Goal: Task Accomplishment & Management: Manage account settings

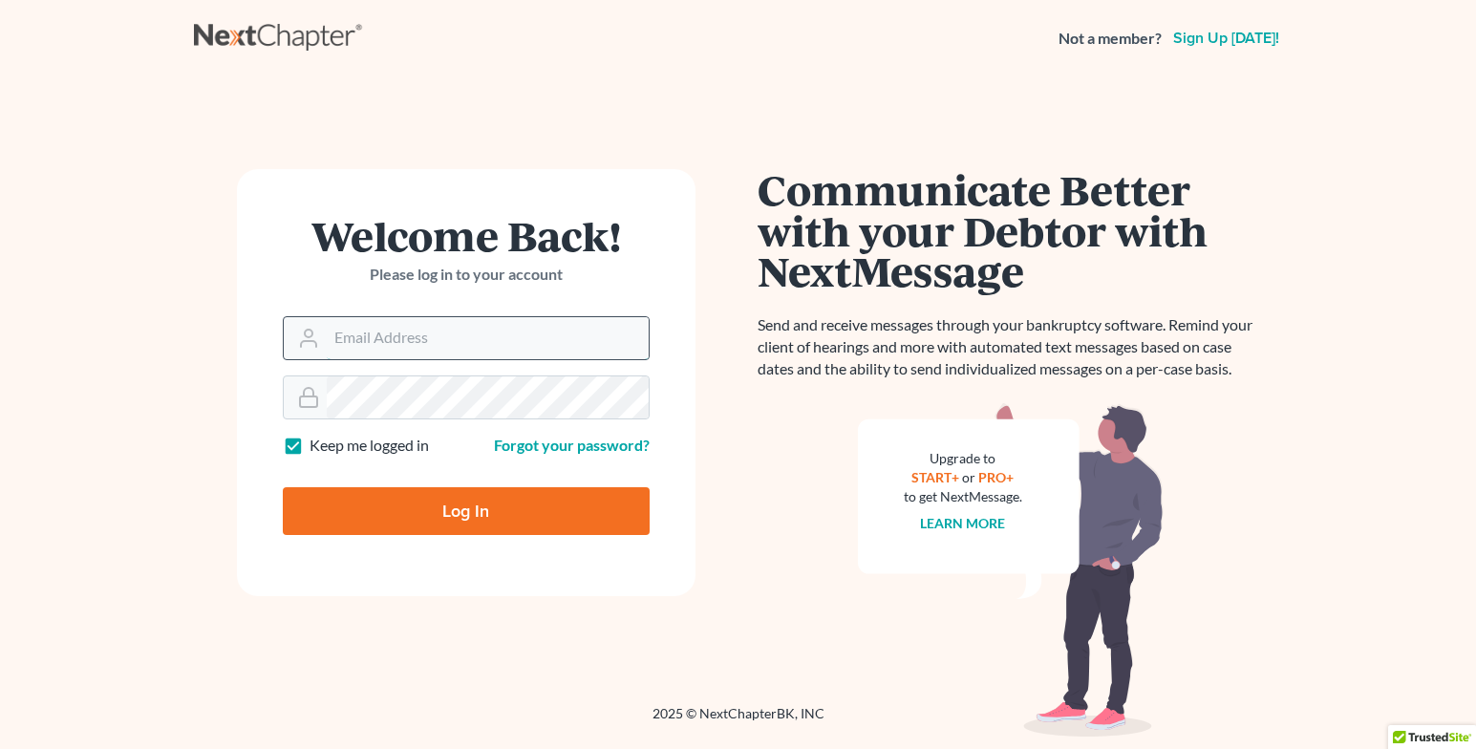
click at [445, 352] on input "Email Address" at bounding box center [488, 338] width 322 height 42
type input "batlegal@yahoo.com"
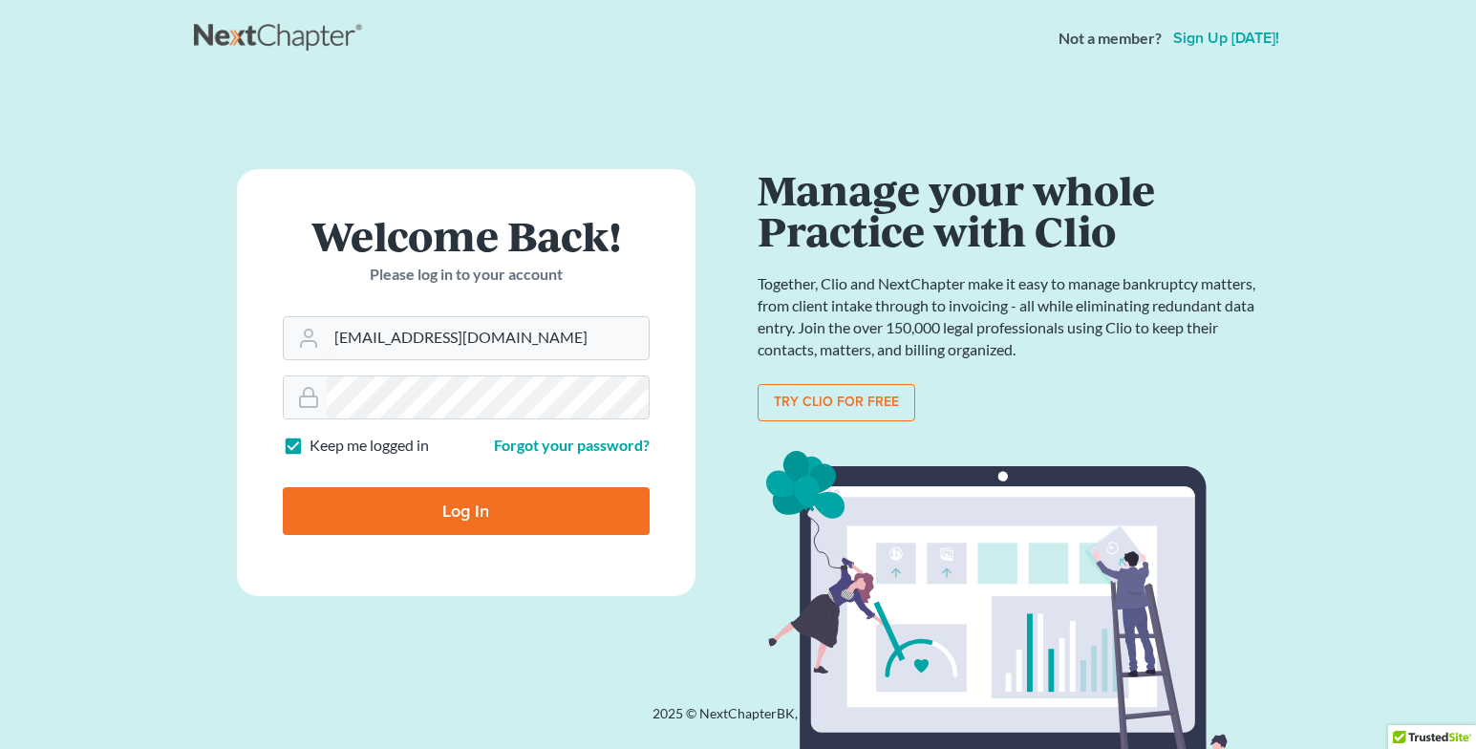
click at [459, 508] on input "Log In" at bounding box center [466, 511] width 367 height 48
type input "Thinking..."
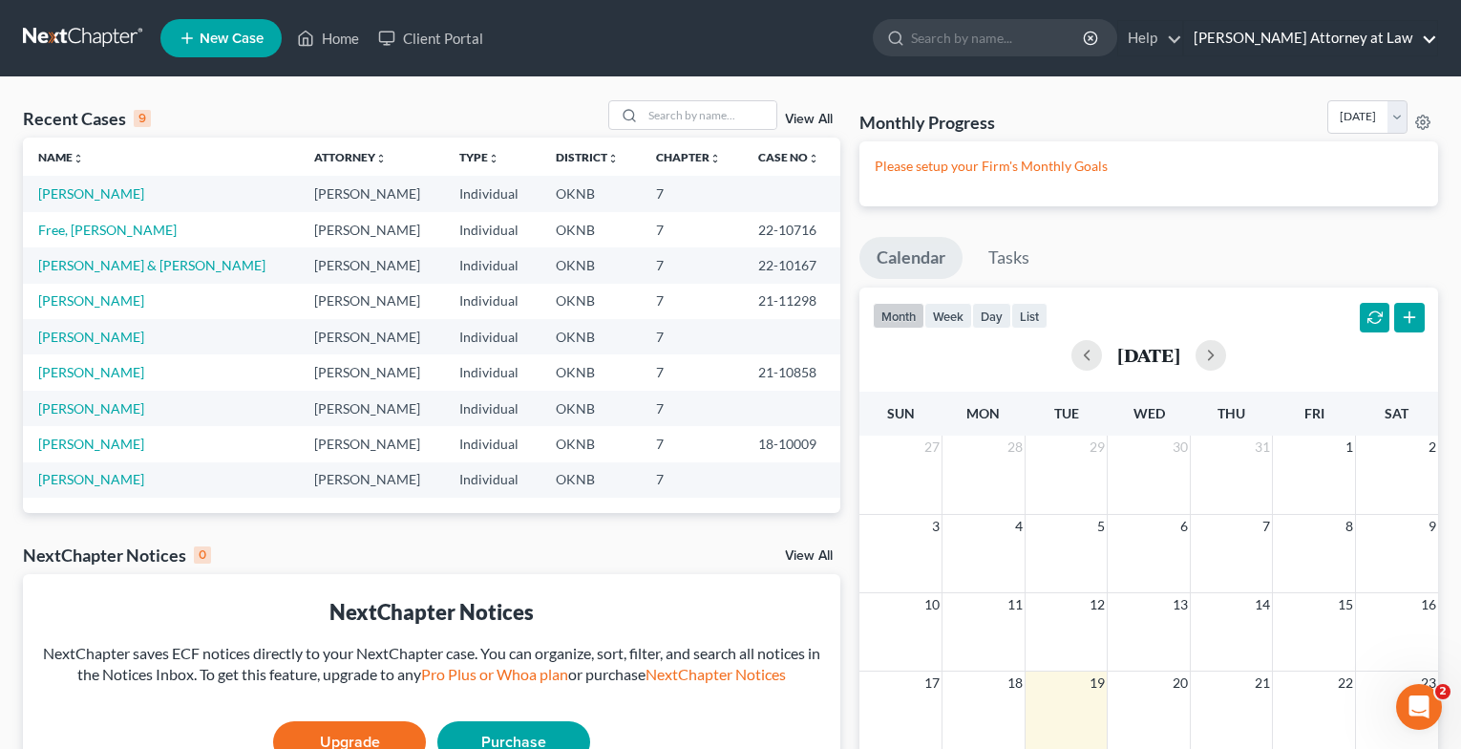
click at [1330, 48] on link "[PERSON_NAME] Attorney at Law" at bounding box center [1310, 38] width 253 height 34
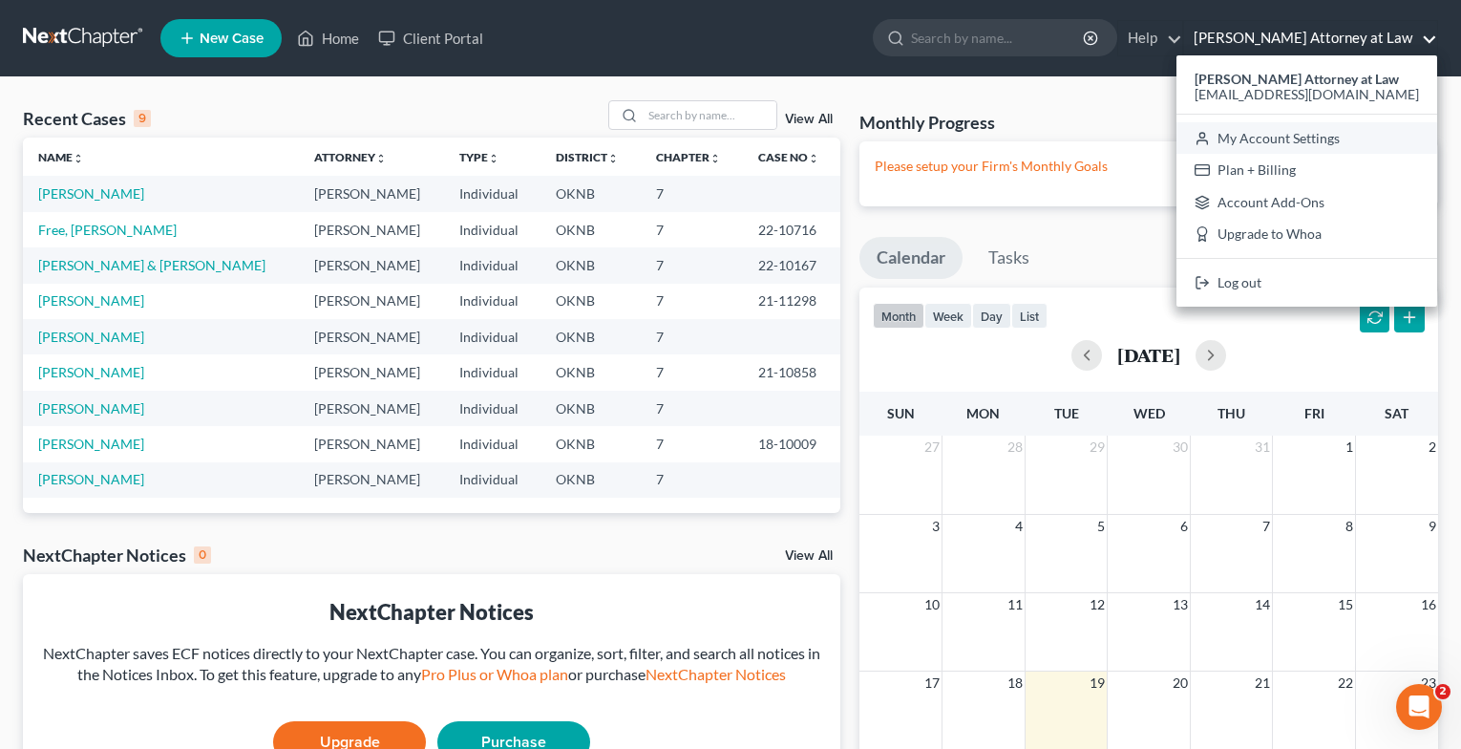
click at [1320, 132] on link "My Account Settings" at bounding box center [1307, 138] width 261 height 32
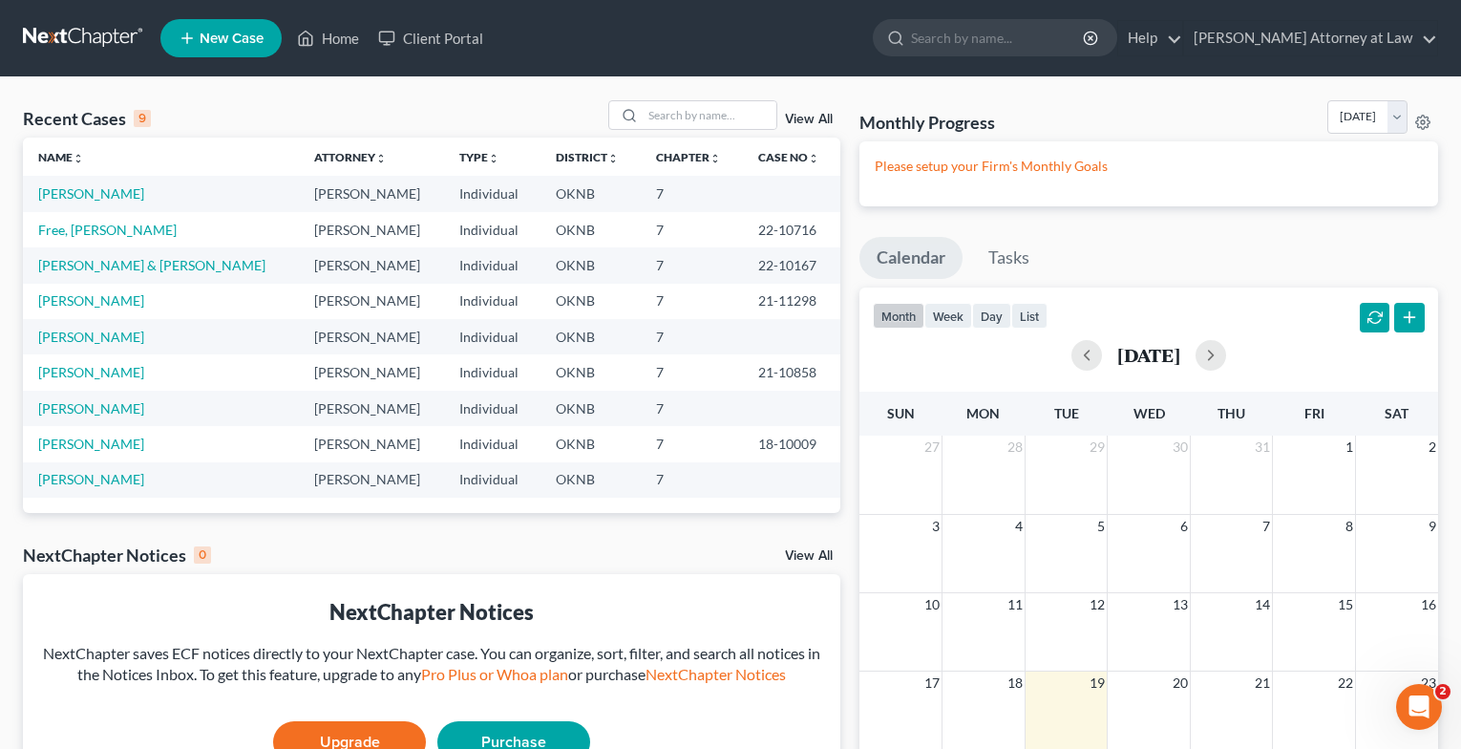
select select "23"
select select "37"
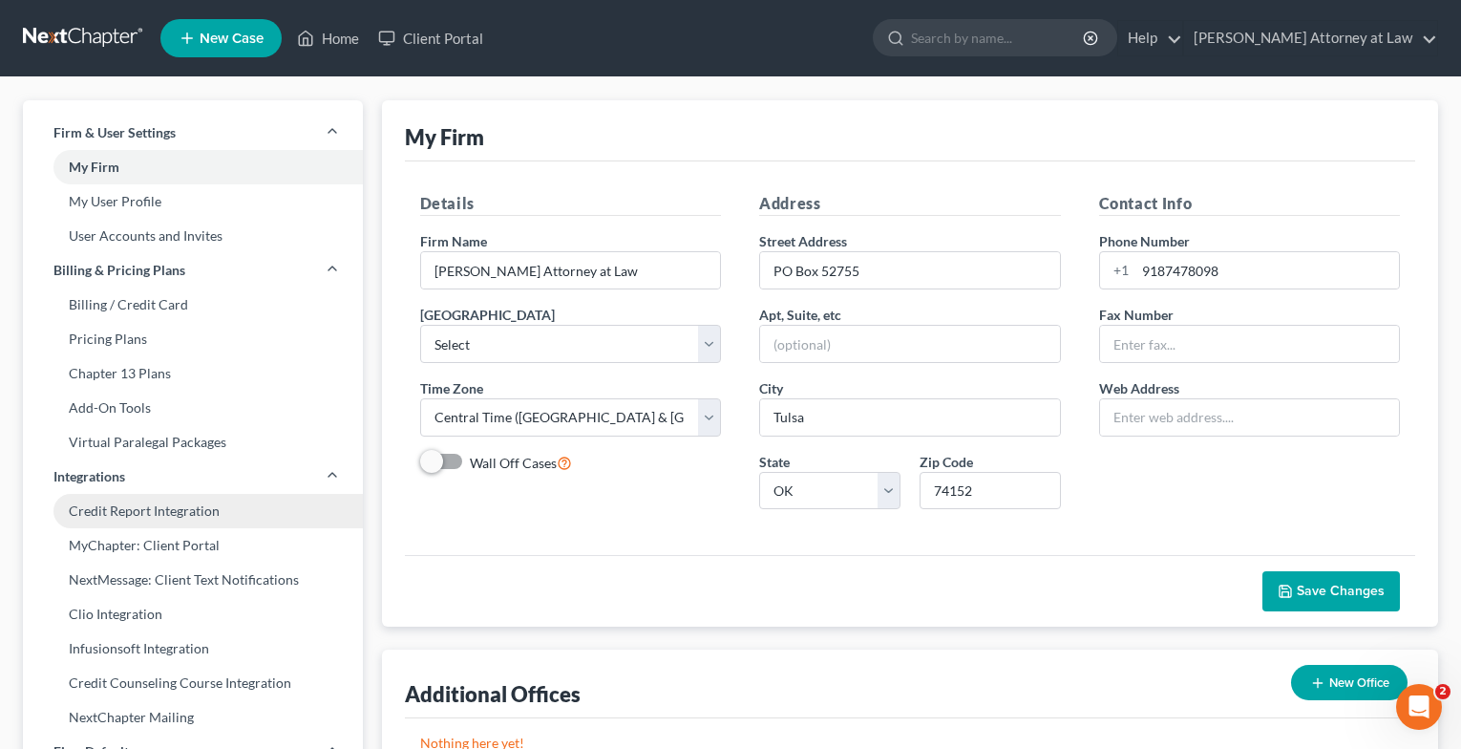
click at [155, 509] on link "Credit Report Integration" at bounding box center [193, 511] width 340 height 34
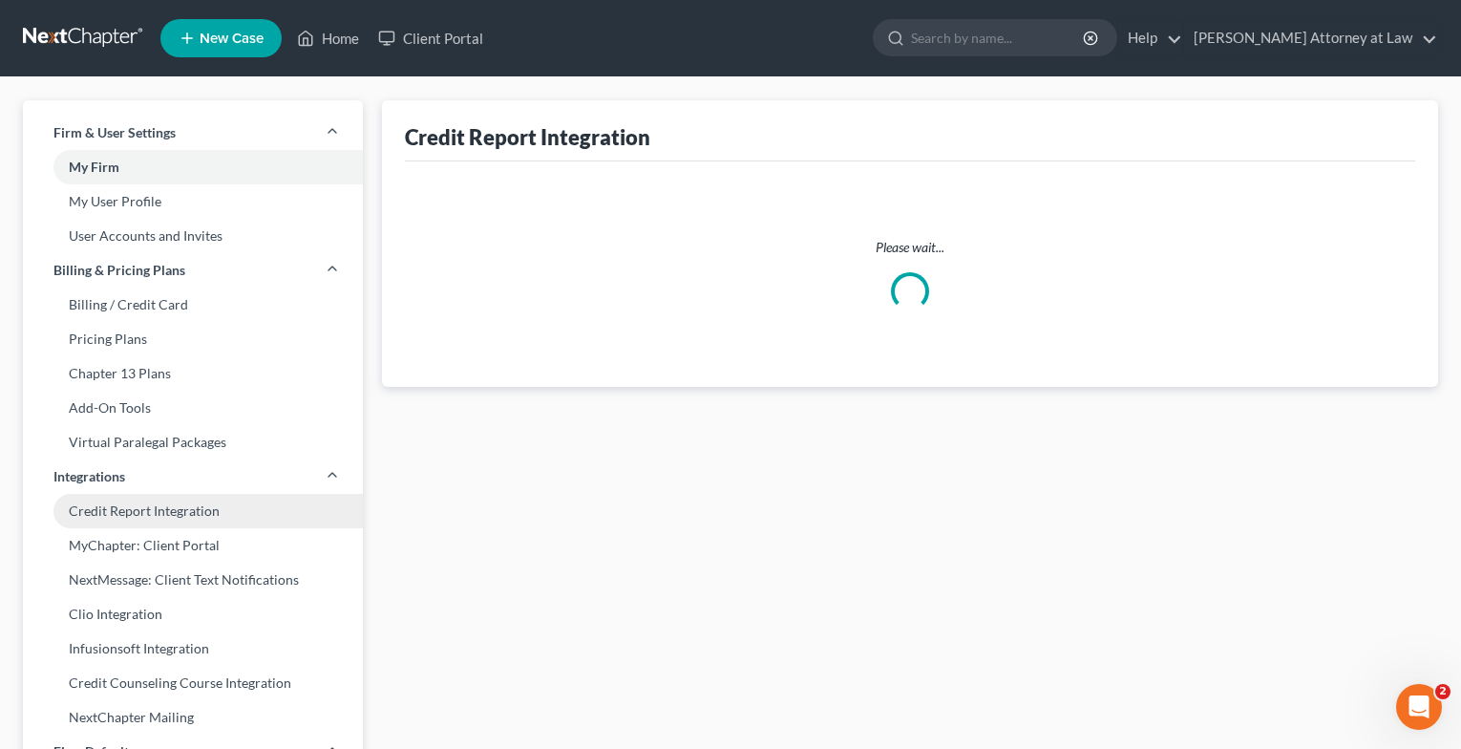
select select "37"
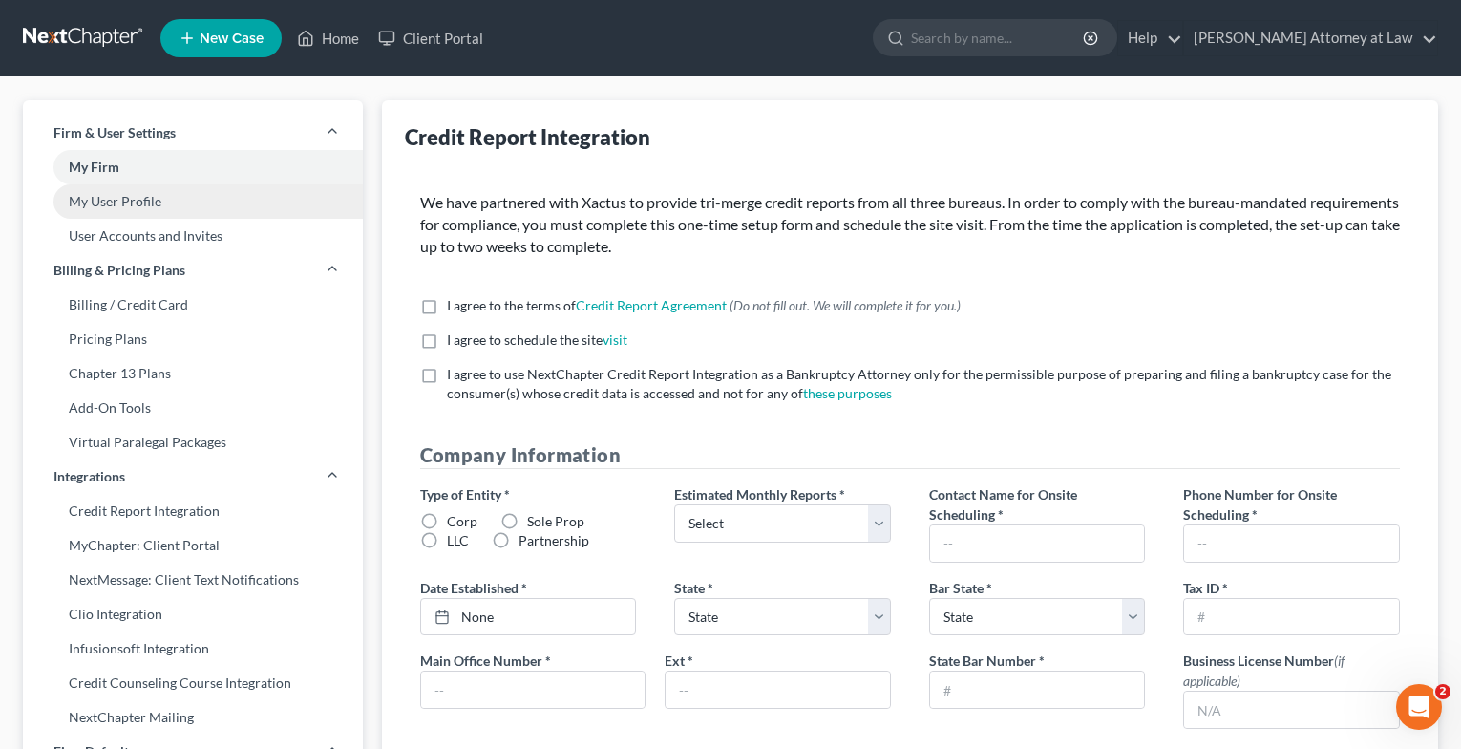
click at [172, 215] on link "My User Profile" at bounding box center [193, 201] width 340 height 34
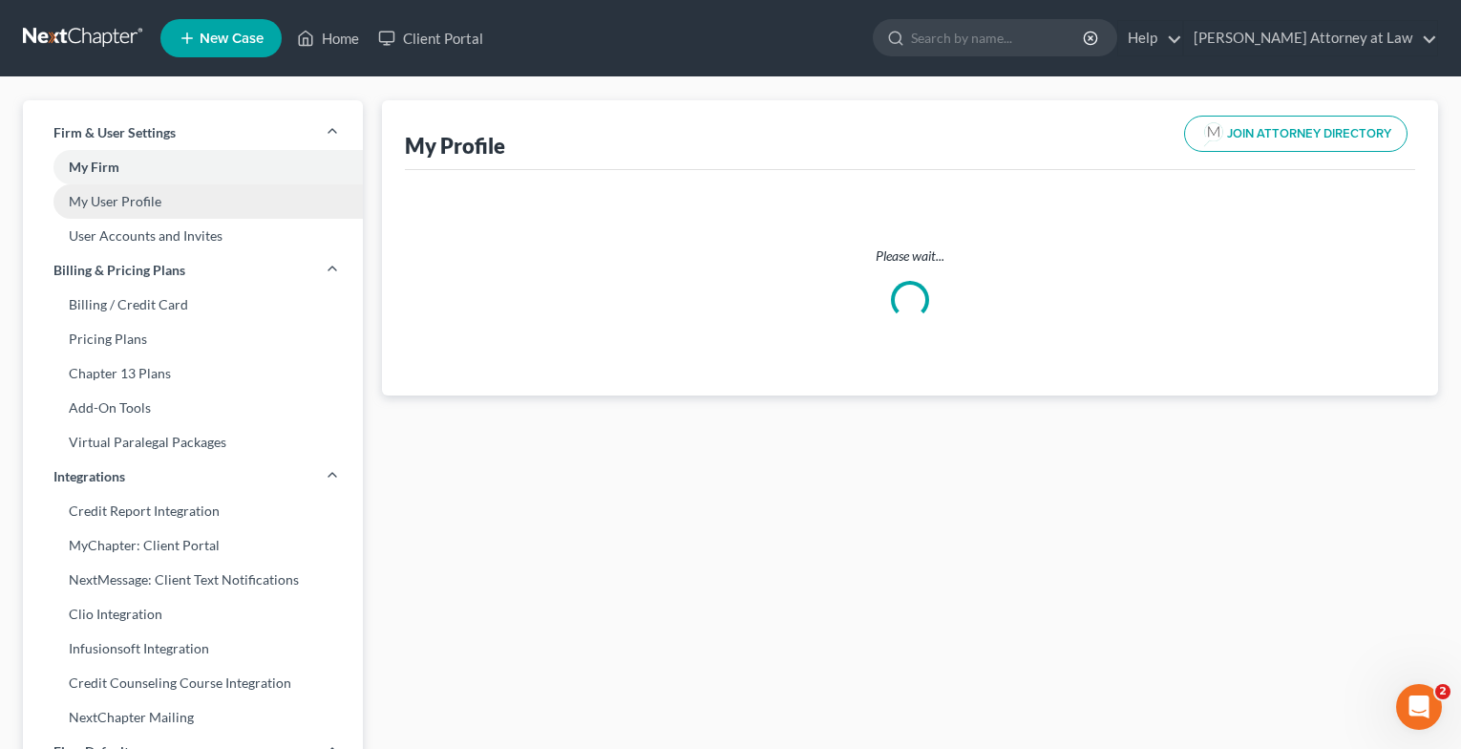
select select "37"
select select "64"
select select "attorney"
select select "0"
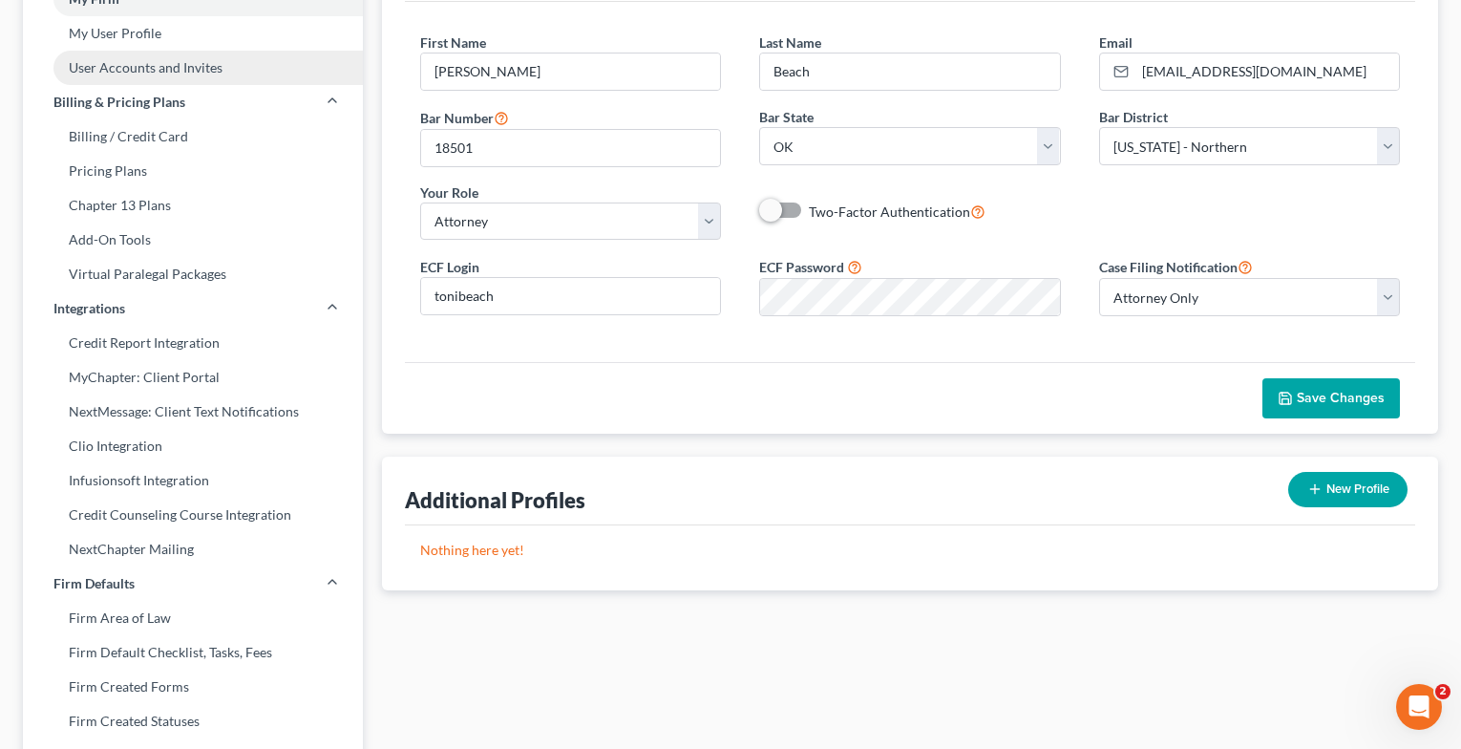
scroll to position [191, 0]
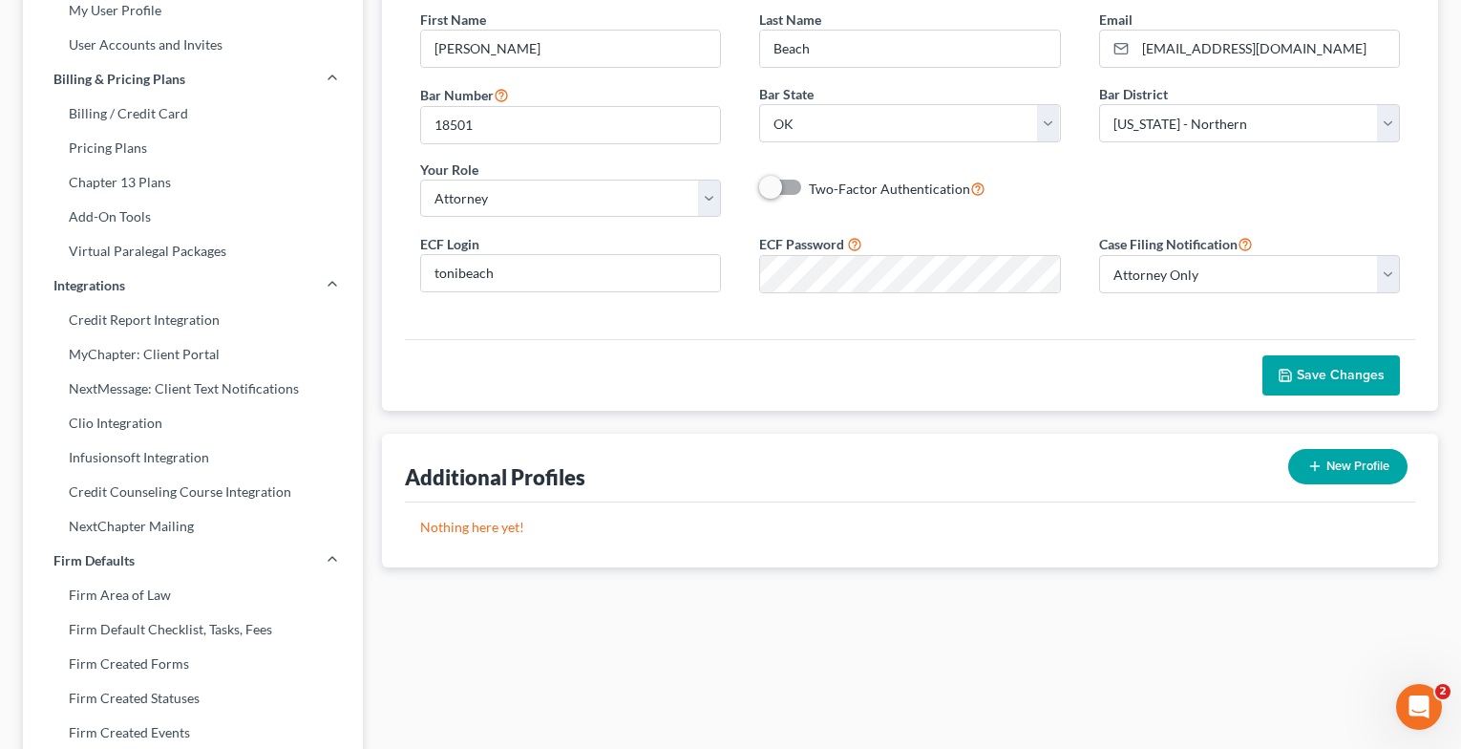
click at [1337, 385] on button "Save Changes" at bounding box center [1332, 375] width 138 height 40
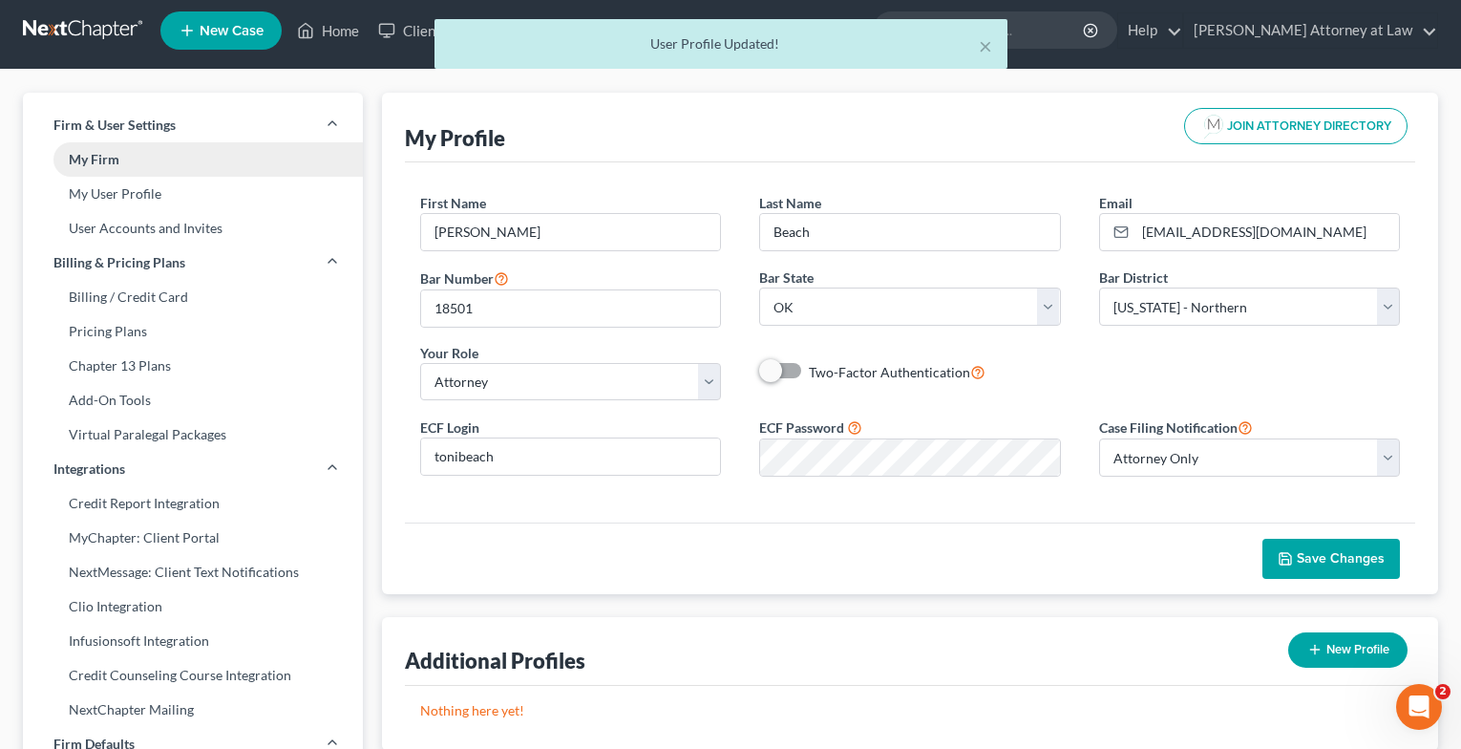
scroll to position [0, 0]
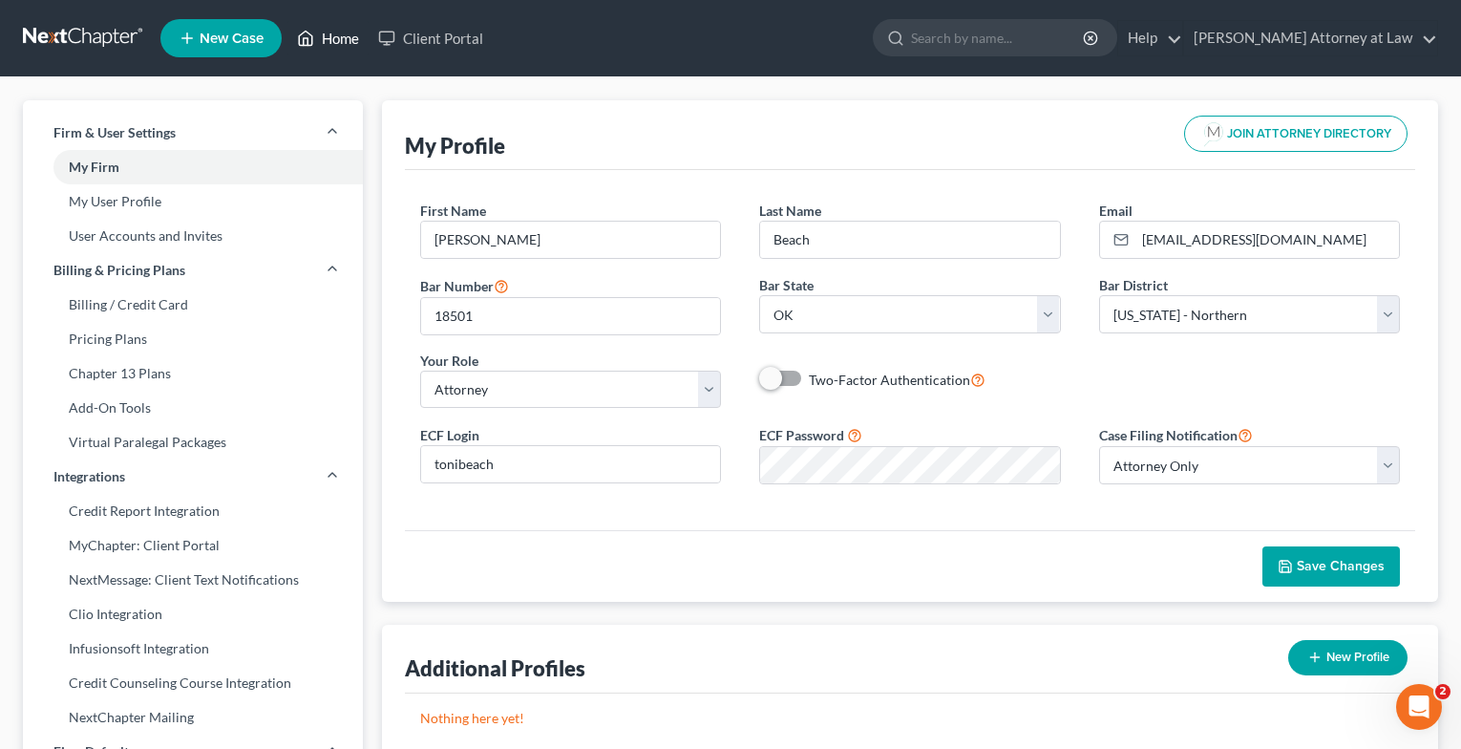
click at [322, 35] on link "Home" at bounding box center [327, 38] width 81 height 34
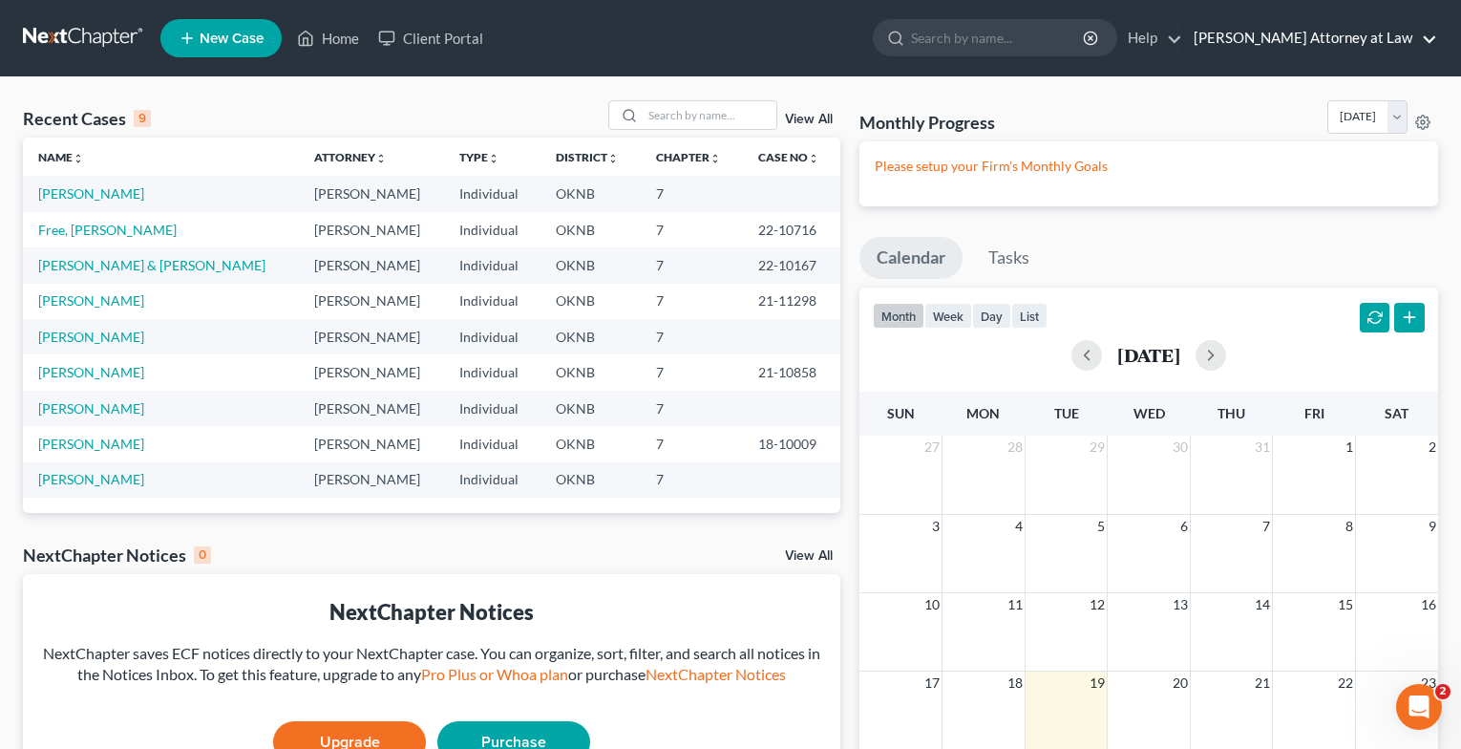
click at [1395, 41] on link "[PERSON_NAME] Attorney at Law" at bounding box center [1310, 38] width 253 height 34
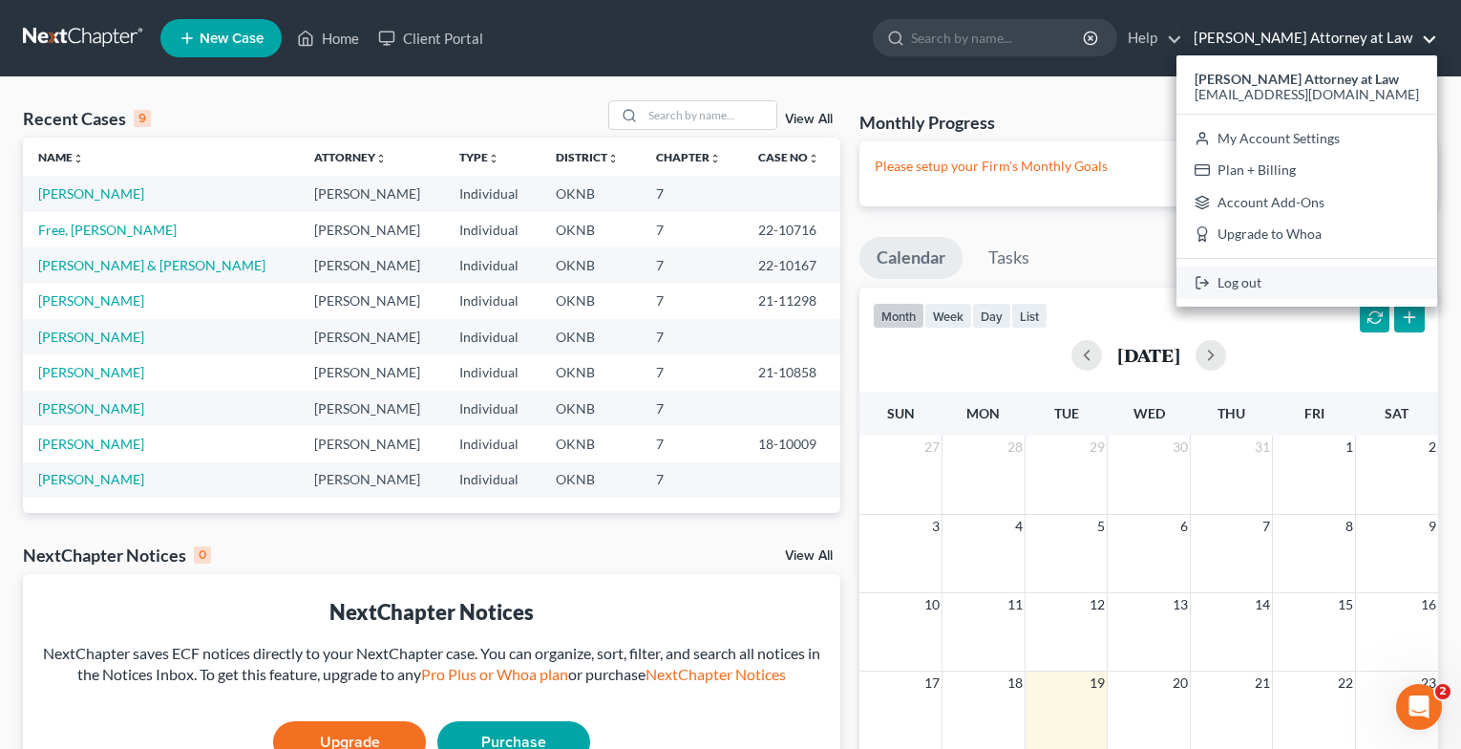
click at [1310, 283] on link "Log out" at bounding box center [1307, 282] width 261 height 32
